Goal: Navigation & Orientation: Understand site structure

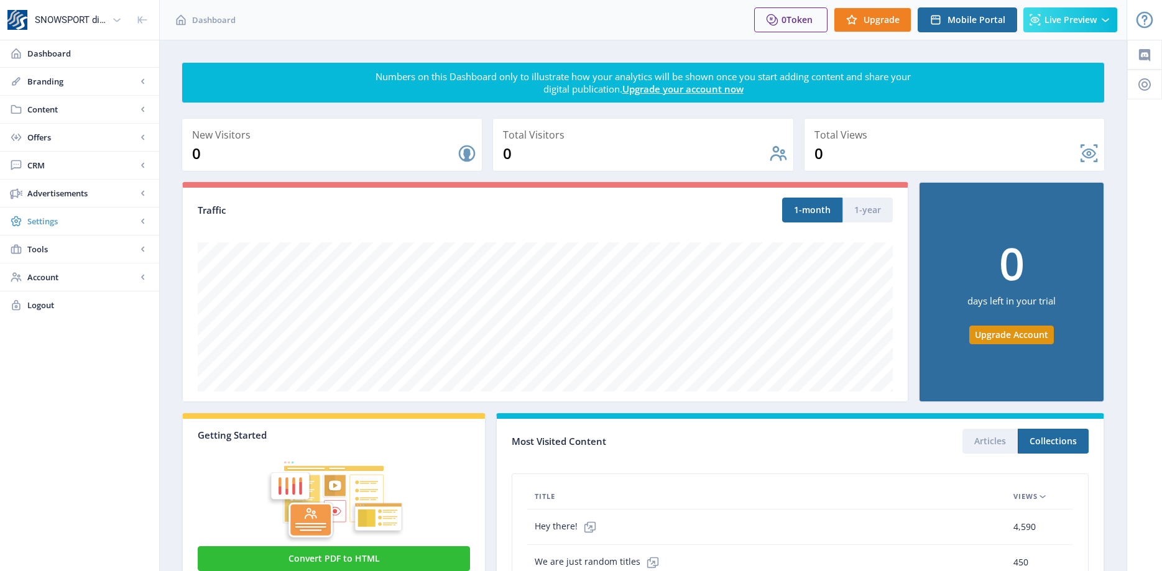
click at [50, 220] on span "Settings" at bounding box center [81, 221] width 109 height 12
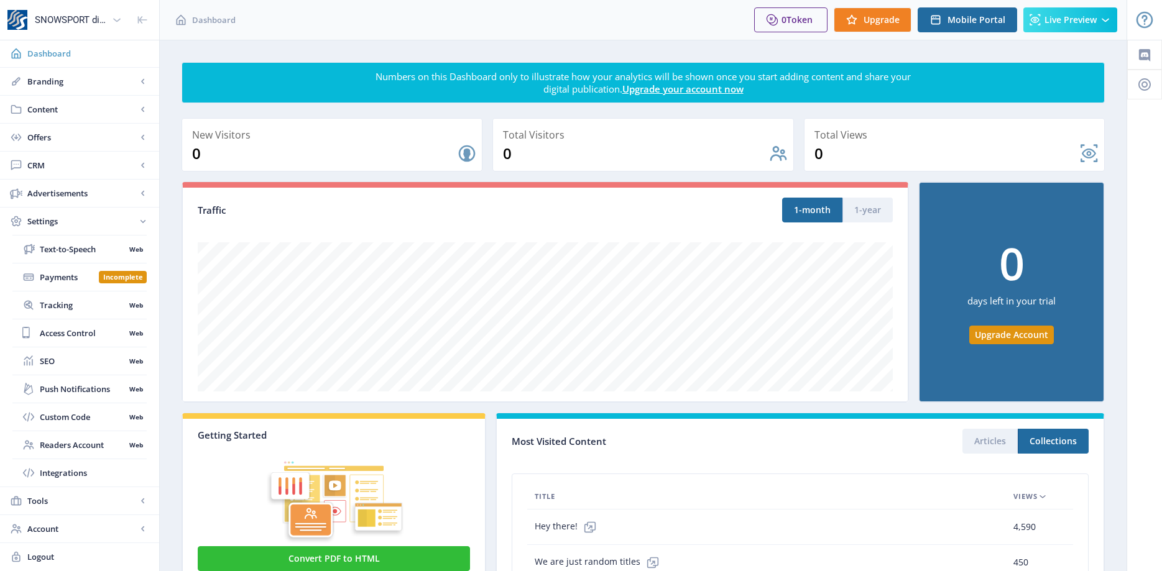
click at [35, 52] on span "Dashboard" at bounding box center [88, 53] width 122 height 12
click at [50, 17] on div "SNOWSPORT digital" at bounding box center [71, 19] width 72 height 27
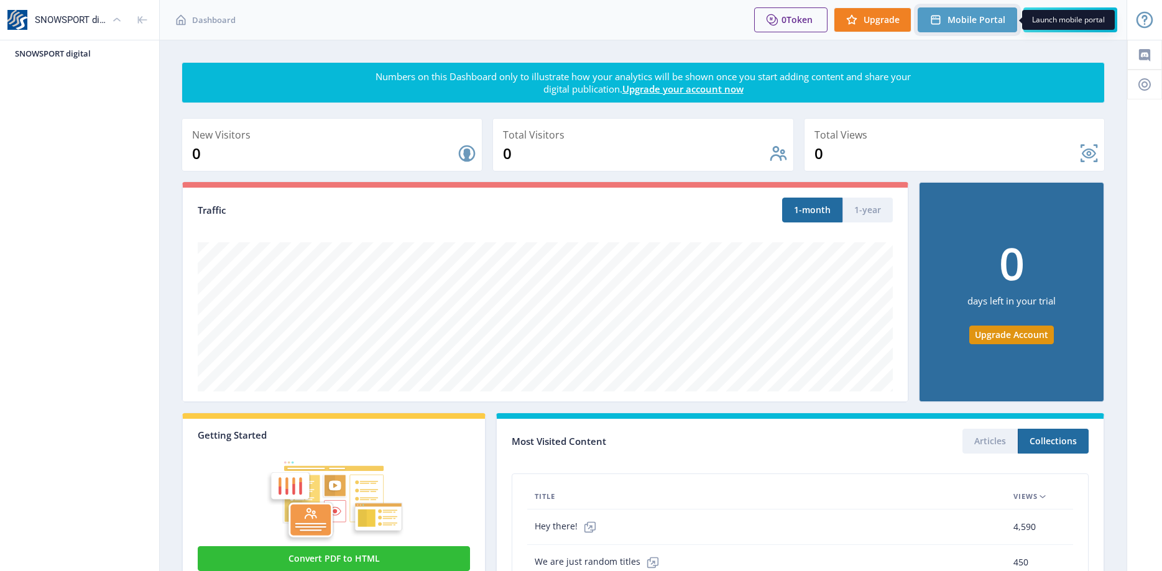
click at [963, 15] on span "Mobile Portal" at bounding box center [976, 20] width 58 height 10
click at [29, 53] on span "SNOWSPORT digital" at bounding box center [84, 53] width 139 height 12
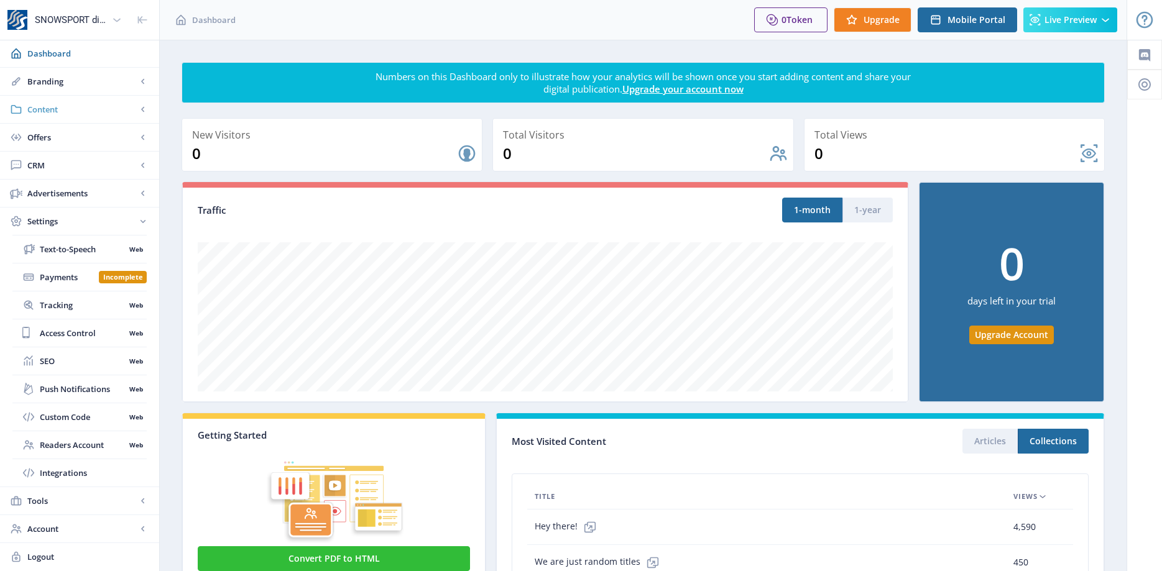
click at [45, 106] on span "Content" at bounding box center [81, 109] width 109 height 12
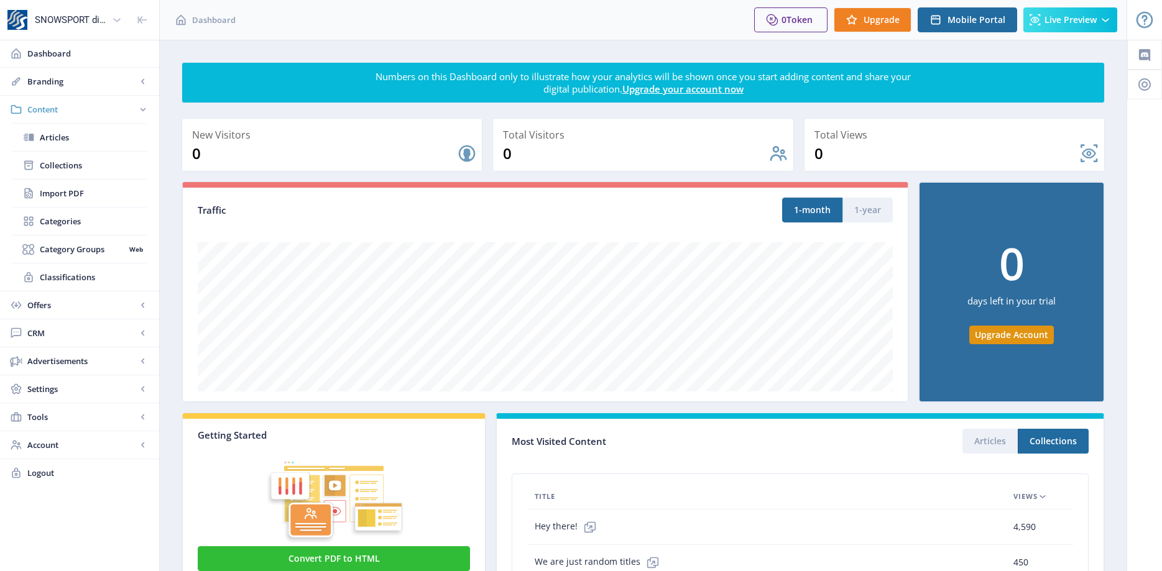
click at [50, 107] on span "Content" at bounding box center [81, 109] width 109 height 12
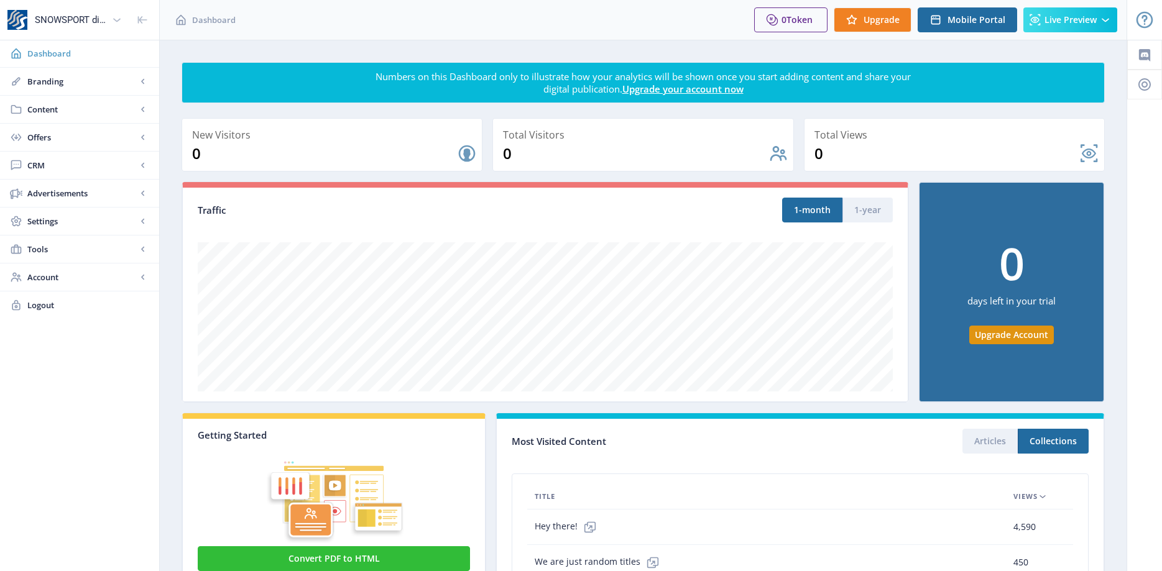
click at [35, 50] on span "Dashboard" at bounding box center [88, 53] width 122 height 12
click at [117, 17] on icon at bounding box center [117, 20] width 12 height 12
click at [50, 52] on span "SNOWSPORT digital" at bounding box center [84, 53] width 139 height 12
click at [975, 17] on span "Mobile Portal" at bounding box center [976, 20] width 58 height 10
